Goal: Information Seeking & Learning: Learn about a topic

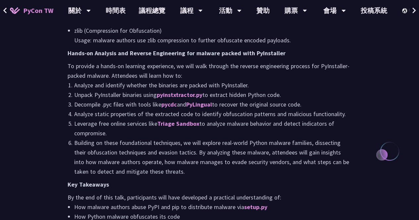
scroll to position [729, 0]
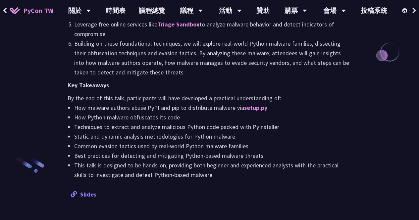
click at [85, 193] on link "Slides" at bounding box center [84, 195] width 26 height 8
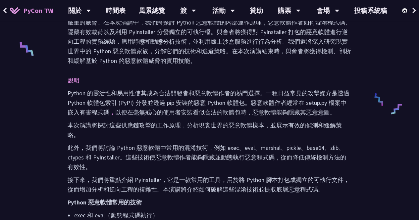
scroll to position [291, 0]
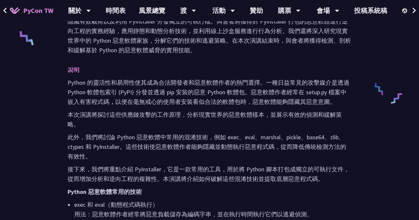
drag, startPoint x: 190, startPoint y: 78, endPoint x: 147, endPoint y: 65, distance: 44.8
click at [190, 78] on p "Python 的靈活性和易用性使其成為合法開發者和惡意軟體作者的熱門選擇。一種日益常見的攻擊媒介是透過 Python 軟體包索引 (PyPI) 分發並透過 p…" at bounding box center [210, 92] width 284 height 29
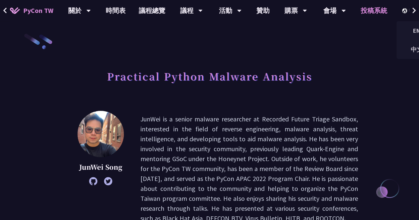
click at [383, 11] on link "投稿系統" at bounding box center [374, 10] width 40 height 21
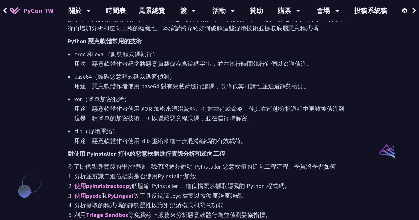
scroll to position [443, 0]
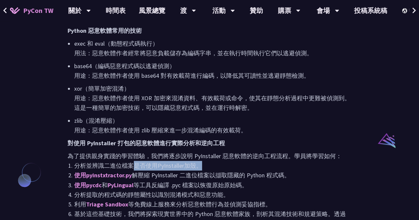
drag, startPoint x: 136, startPoint y: 157, endPoint x: 239, endPoint y: 155, distance: 102.8
click at [239, 161] on li "分析並辨識二進位檔案是否使用PyInstaller加殼。" at bounding box center [212, 166] width 277 height 10
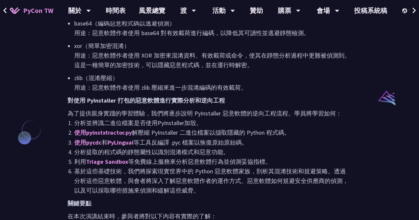
scroll to position [509, 0]
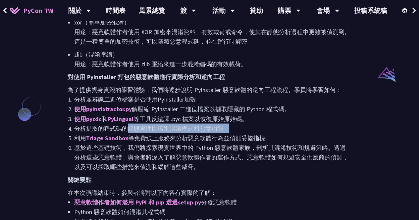
drag, startPoint x: 128, startPoint y: 119, endPoint x: 278, endPoint y: 118, distance: 150.5
click at [278, 124] on li "分析提取的程式碼的靜態屬性以識別混淆模式和惡意功能。" at bounding box center [212, 129] width 277 height 10
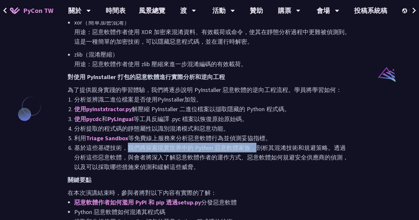
drag, startPoint x: 125, startPoint y: 137, endPoint x: 255, endPoint y: 138, distance: 130.2
click at [255, 144] on font "基於這些基礎技術，我們將探索現實世界中的 Python 惡意軟體家族，剖析其混淆技術和規避策略。透過分析這些惡意軟體，與會者將深入了解惡意軟體作者的運作方式、…" at bounding box center [211, 157] width 274 height 27
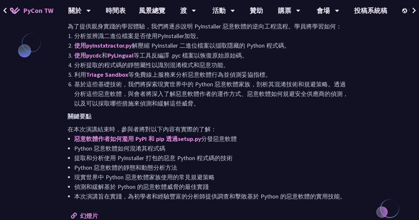
scroll to position [608, 0]
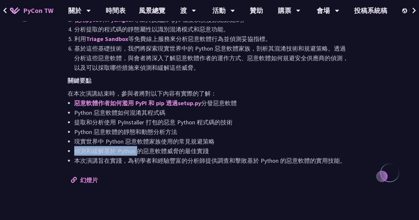
drag, startPoint x: 140, startPoint y: 141, endPoint x: 235, endPoint y: 135, distance: 94.9
click at [235, 135] on ul "惡意軟體作者如何濫用 PyPI 和 pip 透過setup.py 分發惡意軟體 Python 惡意軟體如何混淆其程式碼 提取和分析使用 PyInstaller…" at bounding box center [210, 131] width 284 height 67
click at [235, 137] on li "現實世界中 Python 惡意軟體家族使用的常見規避策略" at bounding box center [212, 142] width 277 height 10
click at [235, 157] on font "本次演講旨在實踐，為初學者和經驗豐富的分析師提供調查和擊敗基於 Python 的惡意軟體的實用技能。" at bounding box center [210, 161] width 272 height 8
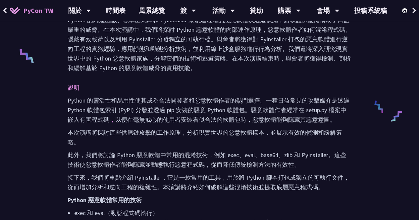
scroll to position [211, 0]
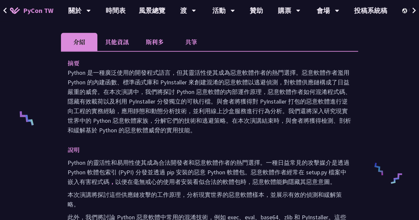
click at [118, 36] on li "其他資訊" at bounding box center [116, 42] width 39 height 18
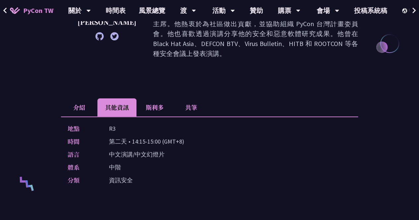
scroll to position [144, 0]
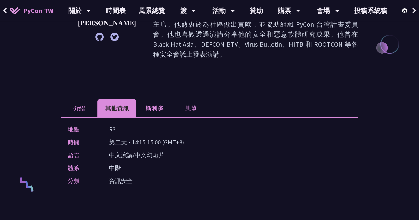
click at [150, 104] on font "斯利多" at bounding box center [155, 108] width 18 height 9
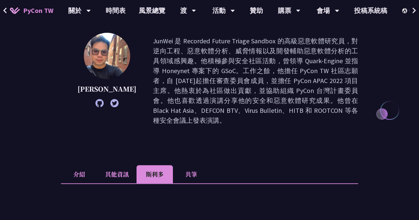
scroll to position [12, 0]
